Goal: Navigation & Orientation: Find specific page/section

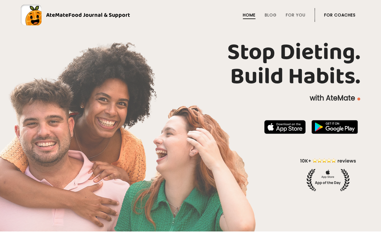
click at [348, 18] on li "For Coaches" at bounding box center [339, 15] width 31 height 14
click at [347, 16] on link "For Coaches" at bounding box center [339, 15] width 31 height 5
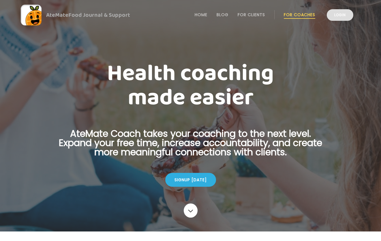
click at [341, 18] on link "Login" at bounding box center [340, 15] width 27 height 12
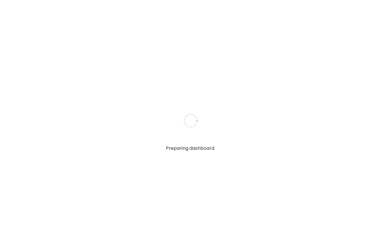
type input "**********"
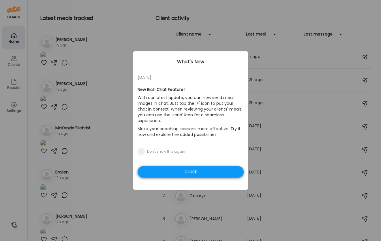
type input "**********"
click at [191, 166] on div "Close" at bounding box center [191, 172] width 106 height 12
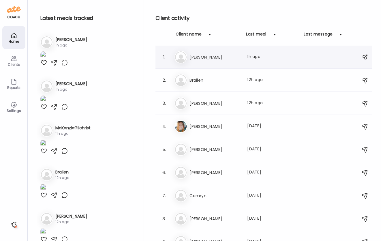
click at [193, 57] on h3 "Bill Walsh" at bounding box center [215, 57] width 51 height 7
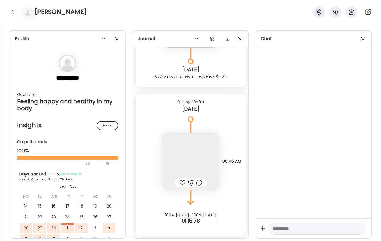
scroll to position [9339, 0]
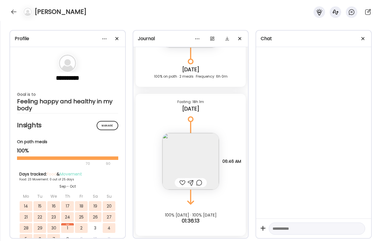
click at [73, 219] on div "24" at bounding box center [67, 217] width 13 height 10
click at [69, 219] on div "24" at bounding box center [67, 217] width 13 height 10
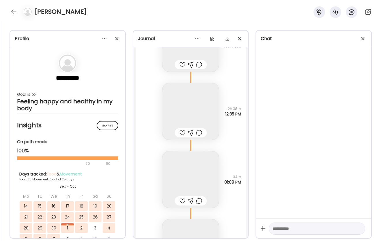
scroll to position [5995, 0]
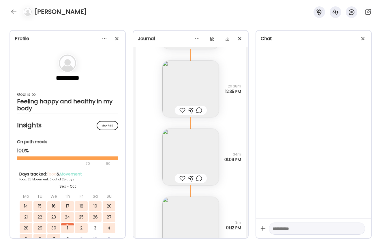
click at [185, 92] on img at bounding box center [191, 89] width 57 height 57
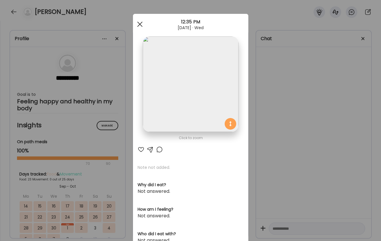
click at [140, 23] on span at bounding box center [139, 24] width 5 height 5
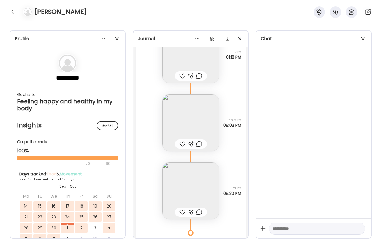
scroll to position [6167, 0]
click at [188, 186] on img at bounding box center [191, 189] width 57 height 57
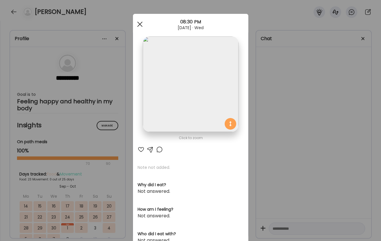
click at [137, 24] on div at bounding box center [140, 24] width 12 height 12
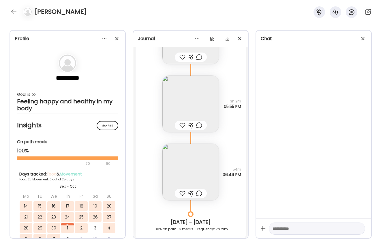
scroll to position [6668, 0]
click at [179, 166] on img at bounding box center [191, 171] width 57 height 57
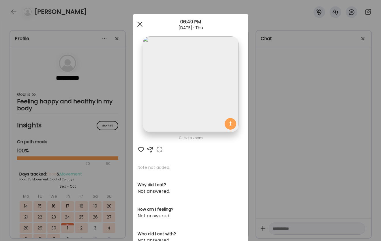
click at [142, 22] on span at bounding box center [139, 24] width 5 height 5
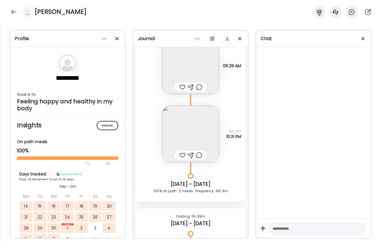
scroll to position [6916, 0]
click at [186, 141] on img at bounding box center [191, 133] width 57 height 57
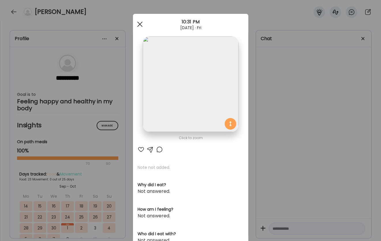
click at [139, 23] on span at bounding box center [139, 24] width 5 height 5
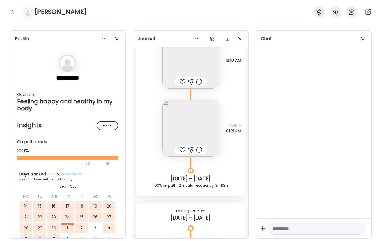
scroll to position [7131, 0]
click at [192, 127] on img at bounding box center [191, 128] width 57 height 57
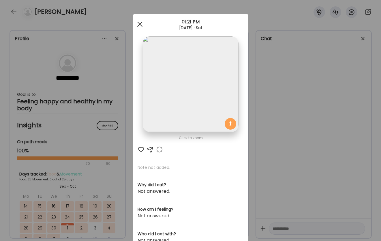
click at [140, 25] on div at bounding box center [140, 24] width 12 height 12
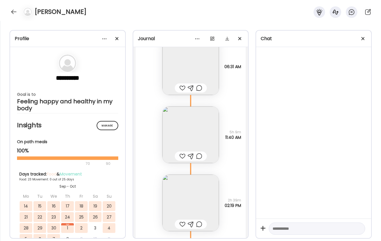
scroll to position [7581, 0]
click at [175, 138] on img at bounding box center [191, 134] width 57 height 57
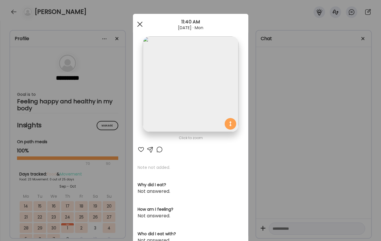
click at [141, 22] on div at bounding box center [140, 24] width 12 height 12
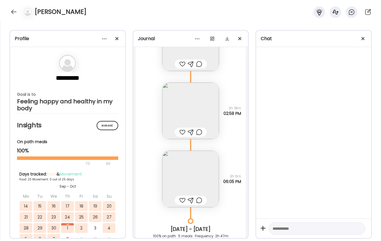
scroll to position [8297, 0]
click at [187, 172] on img at bounding box center [191, 180] width 57 height 57
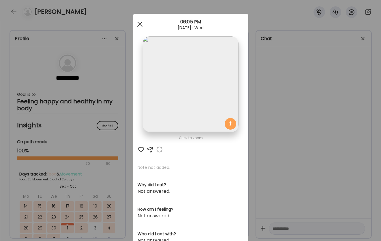
click at [142, 23] on div at bounding box center [140, 24] width 12 height 12
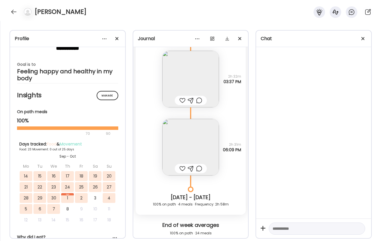
scroll to position [9509, 0]
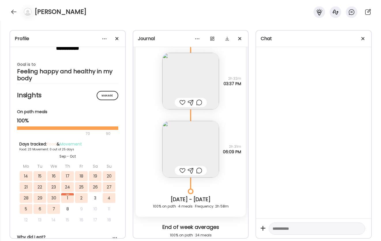
click at [191, 139] on img at bounding box center [191, 149] width 57 height 57
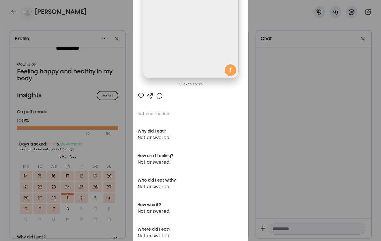
scroll to position [0, 0]
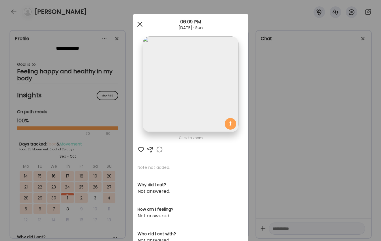
click at [142, 23] on div at bounding box center [140, 24] width 12 height 12
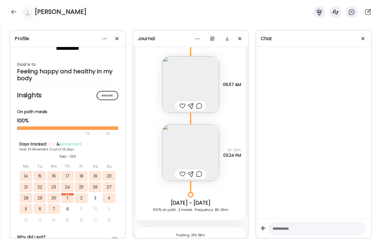
scroll to position [10584, 0]
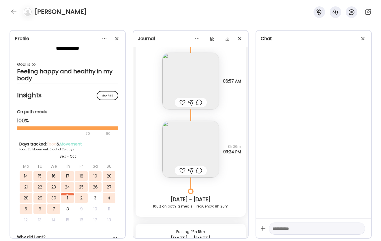
click at [209, 94] on img at bounding box center [191, 81] width 57 height 57
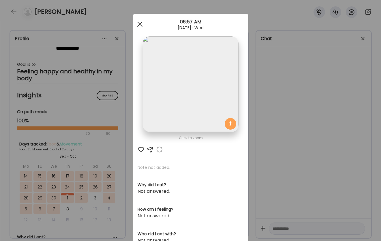
click at [138, 23] on div at bounding box center [140, 24] width 12 height 12
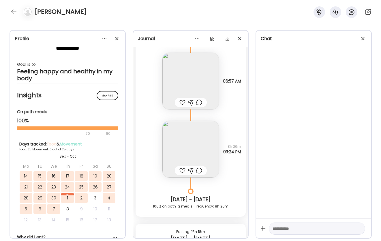
click at [186, 141] on img at bounding box center [191, 149] width 57 height 57
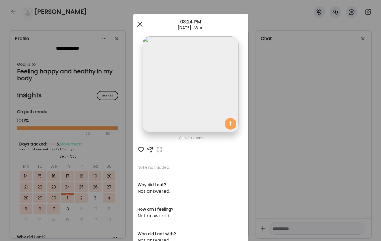
click at [138, 23] on span at bounding box center [139, 24] width 5 height 5
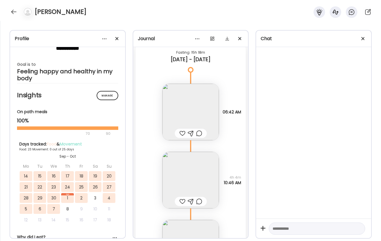
scroll to position [10774, 0]
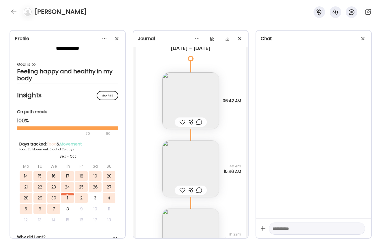
click at [199, 152] on img at bounding box center [191, 169] width 57 height 57
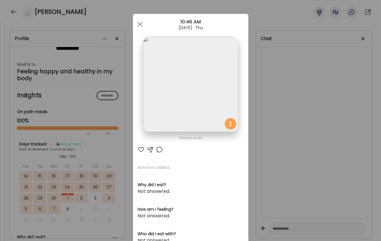
click at [141, 25] on span at bounding box center [139, 24] width 5 height 5
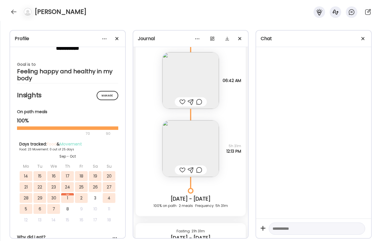
scroll to position [11160, 0]
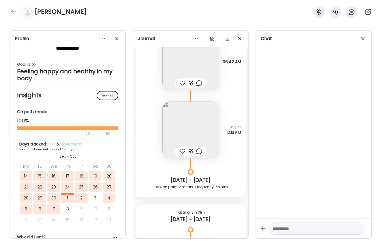
click at [190, 127] on img at bounding box center [191, 130] width 57 height 57
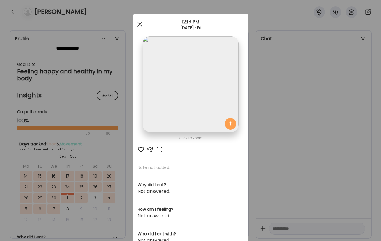
click at [140, 25] on span at bounding box center [139, 24] width 5 height 5
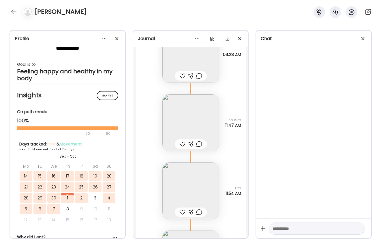
scroll to position [11766, 0]
click at [182, 120] on img at bounding box center [191, 122] width 57 height 57
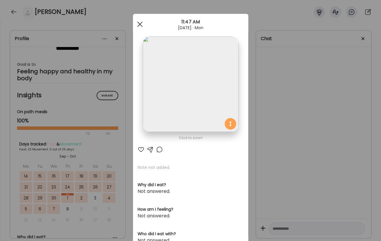
click at [140, 22] on div at bounding box center [140, 24] width 12 height 12
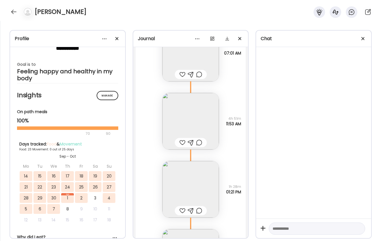
scroll to position [12392, 0]
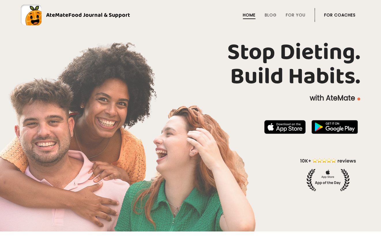
click at [345, 18] on li "For Coaches" at bounding box center [339, 15] width 31 height 14
click at [345, 13] on link "For Coaches" at bounding box center [339, 15] width 31 height 5
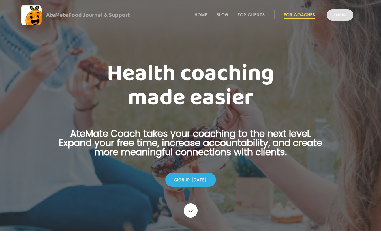
click at [336, 17] on link "Login" at bounding box center [340, 15] width 27 height 12
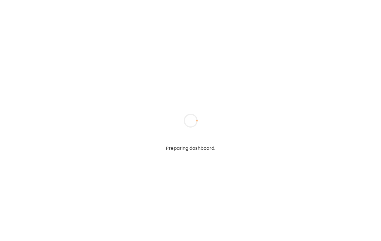
type input "**********"
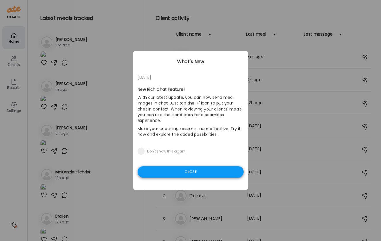
type input "**********"
click at [177, 166] on div "Close" at bounding box center [191, 172] width 106 height 12
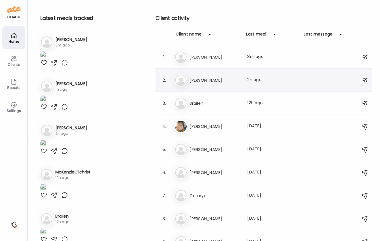
click at [204, 78] on h3 "Bill Walsh" at bounding box center [215, 80] width 51 height 7
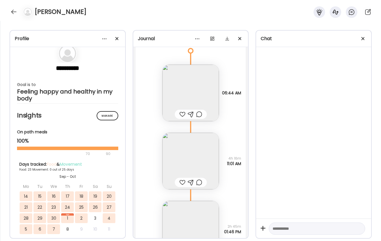
scroll to position [8050, 0]
click at [188, 79] on img at bounding box center [191, 92] width 57 height 57
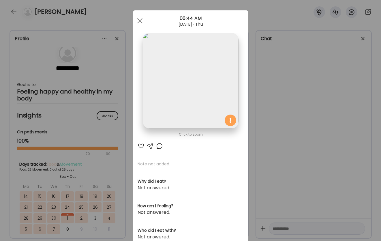
scroll to position [0, 0]
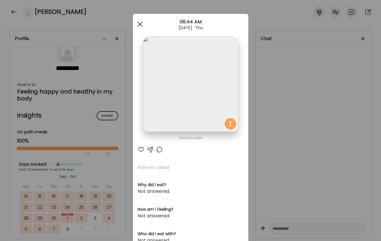
drag, startPoint x: 141, startPoint y: 25, endPoint x: 208, endPoint y: 79, distance: 86.5
click at [141, 25] on span at bounding box center [139, 24] width 5 height 5
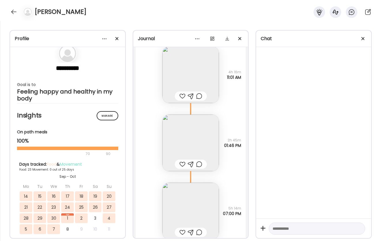
scroll to position [8135, 0]
click at [191, 139] on img at bounding box center [191, 142] width 57 height 57
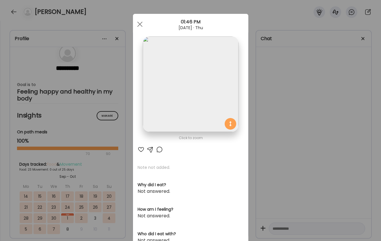
scroll to position [11, 0]
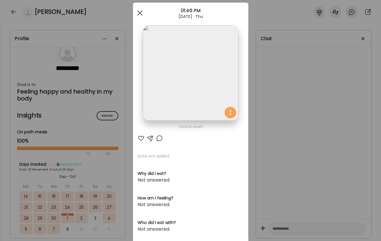
click at [137, 11] on div at bounding box center [140, 13] width 12 height 12
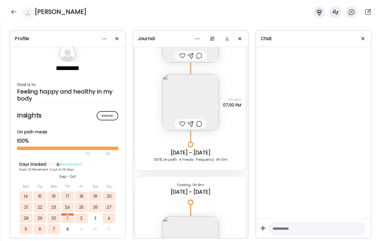
scroll to position [8266, 0]
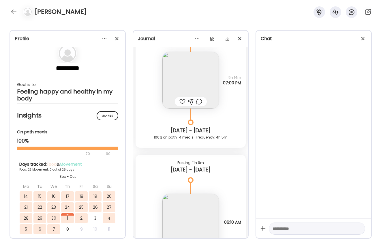
click at [185, 82] on img at bounding box center [191, 80] width 57 height 57
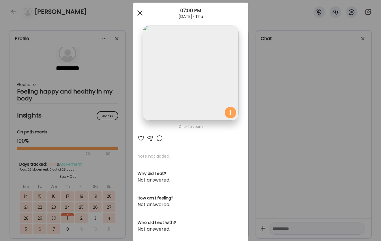
click at [138, 11] on span at bounding box center [139, 12] width 5 height 5
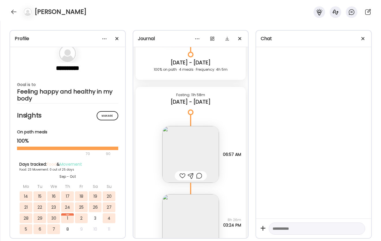
scroll to position [5773, 0]
